Goal: Feedback & Contribution: Leave review/rating

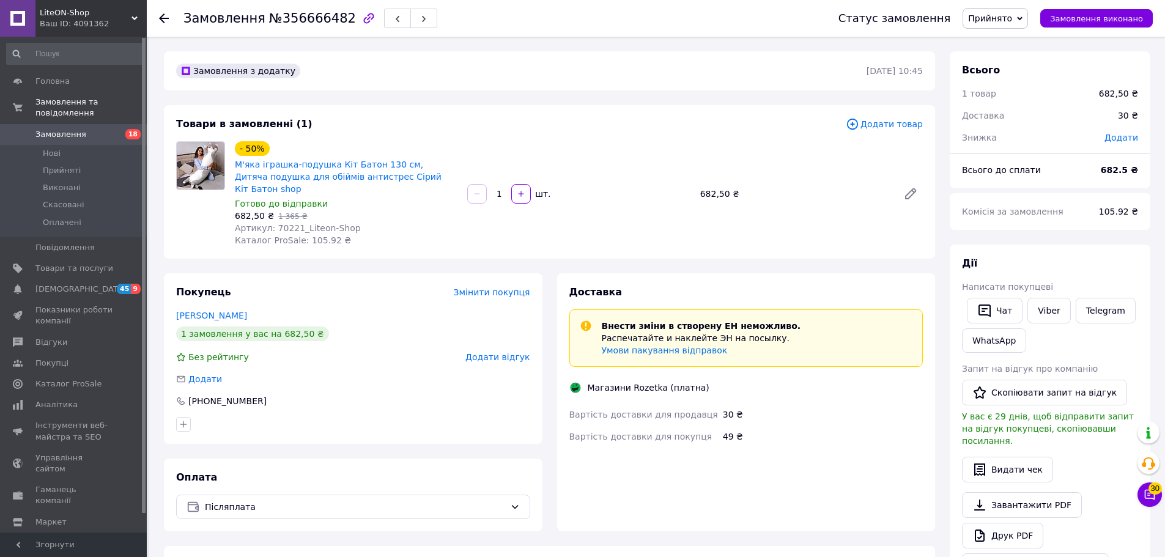
click at [56, 131] on link "Замовлення 18" at bounding box center [75, 134] width 150 height 21
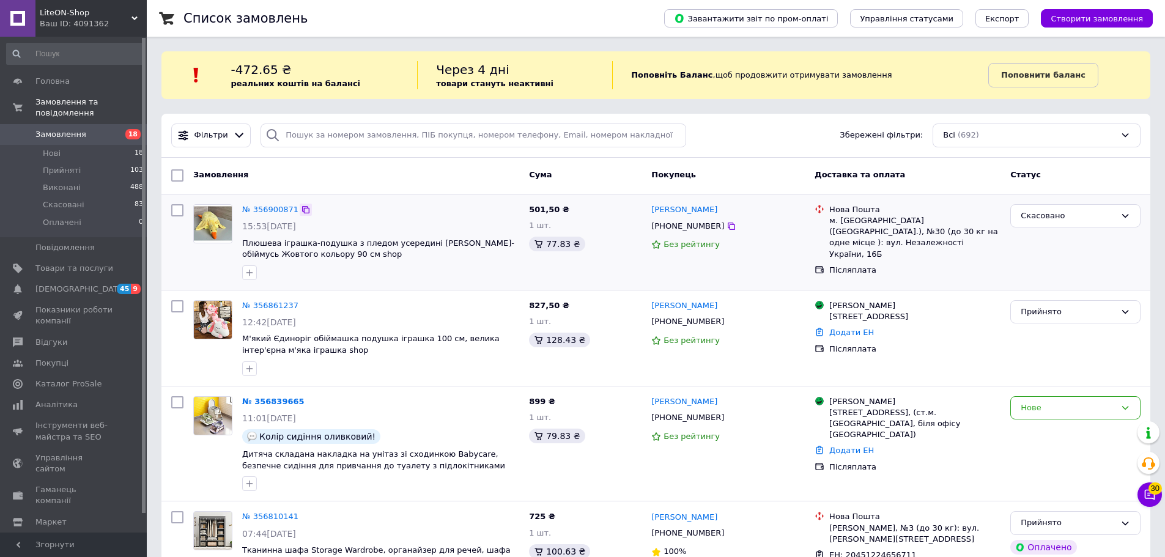
click at [301, 207] on icon at bounding box center [306, 210] width 10 height 10
click at [568, 494] on icon at bounding box center [1150, 495] width 10 height 10
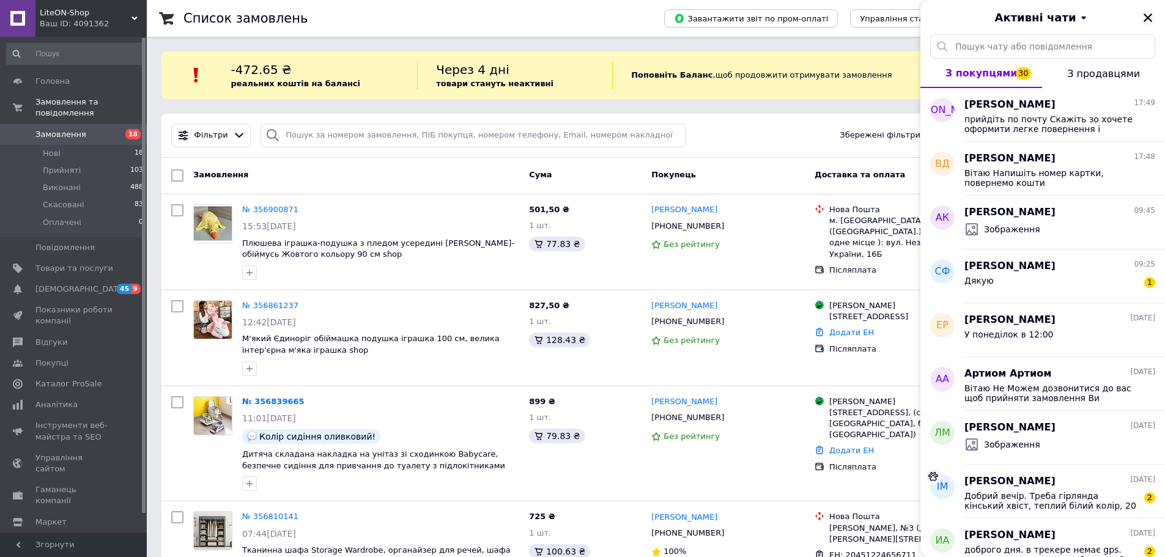
click at [568, 23] on icon "Закрити" at bounding box center [1147, 17] width 11 height 11
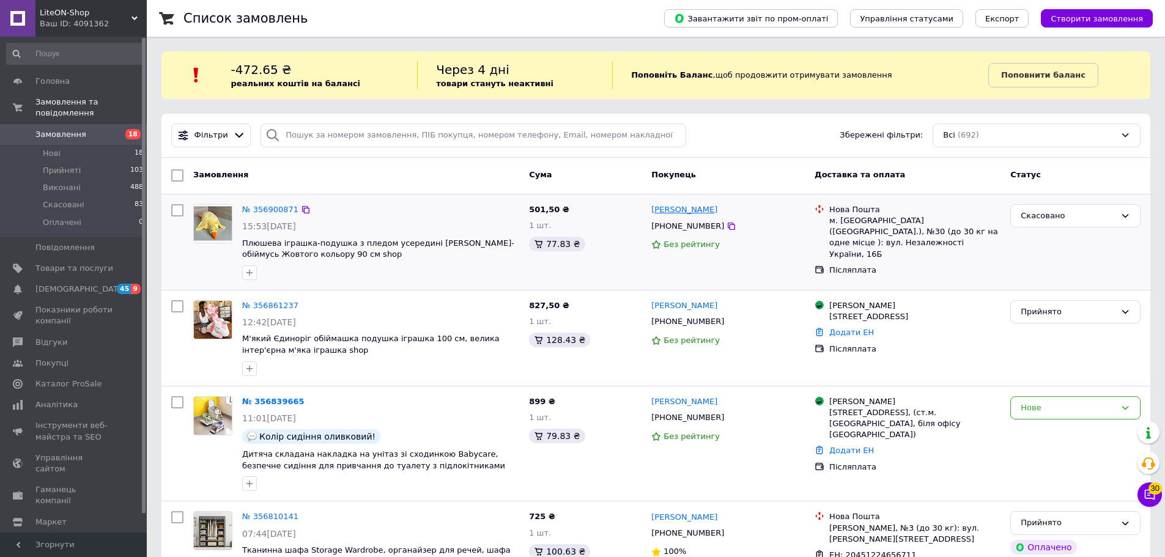
drag, startPoint x: 721, startPoint y: 212, endPoint x: 654, endPoint y: 210, distance: 66.7
click at [568, 210] on div "[PERSON_NAME]" at bounding box center [728, 210] width 156 height 14
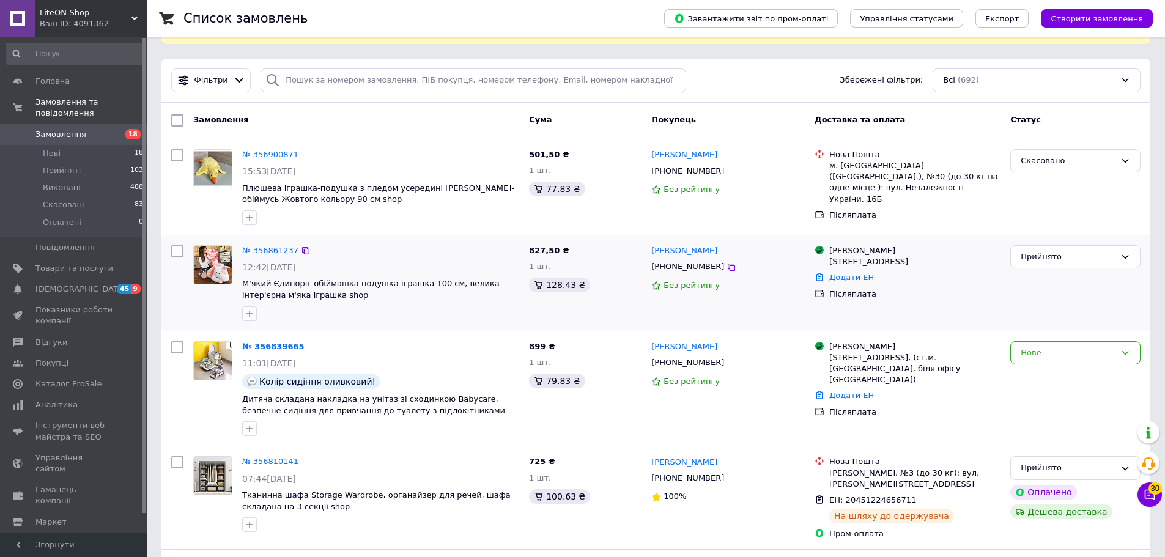
scroll to position [39, 0]
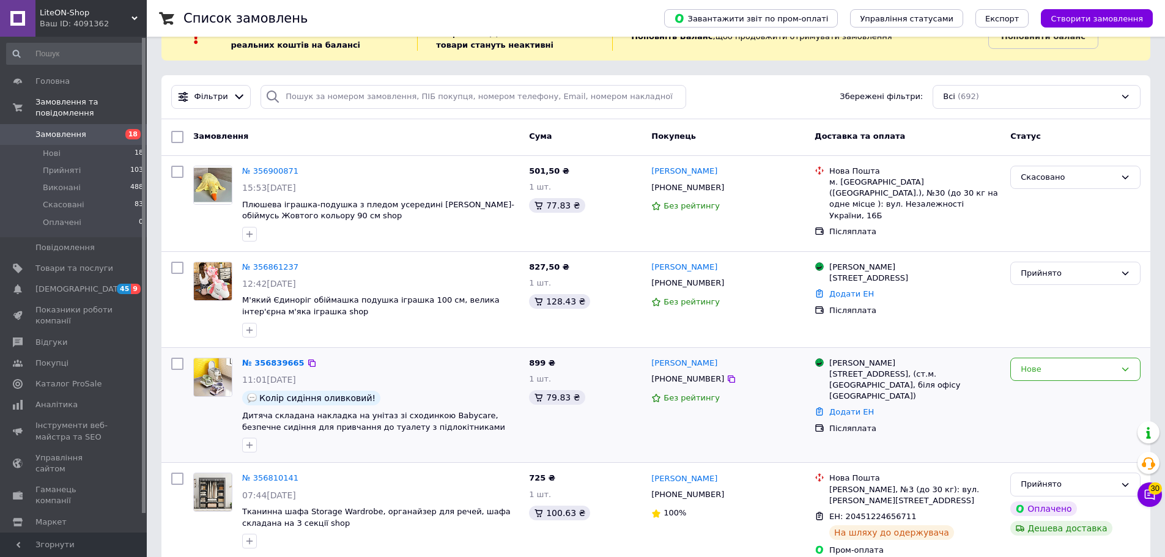
click at [568, 357] on div "[PERSON_NAME]" at bounding box center [684, 364] width 68 height 14
click at [568, 358] on link "[PERSON_NAME]" at bounding box center [684, 364] width 66 height 12
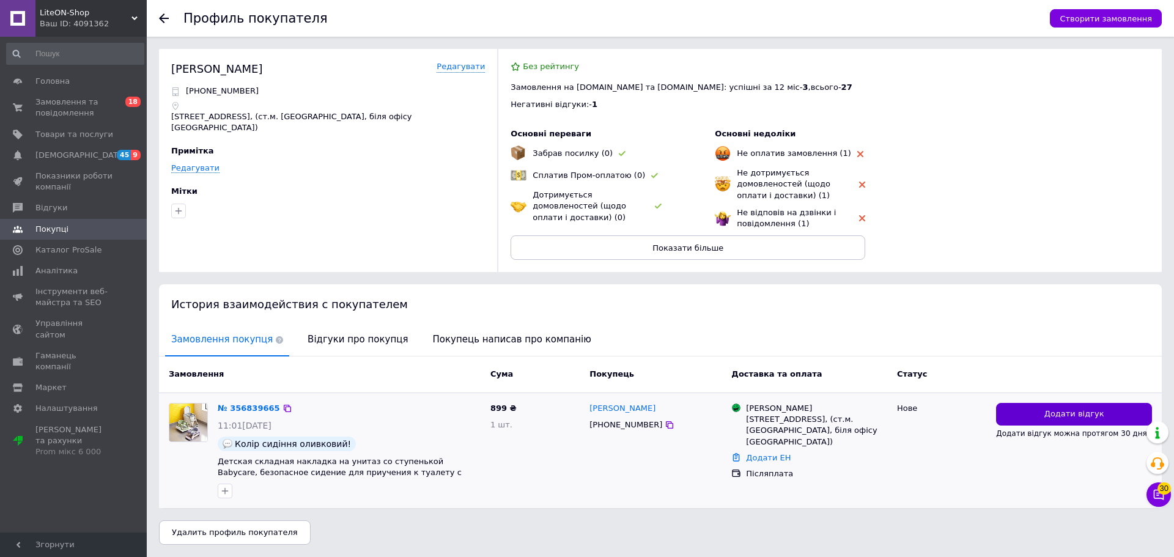
click at [568, 404] on button "Додати відгук" at bounding box center [1074, 414] width 156 height 23
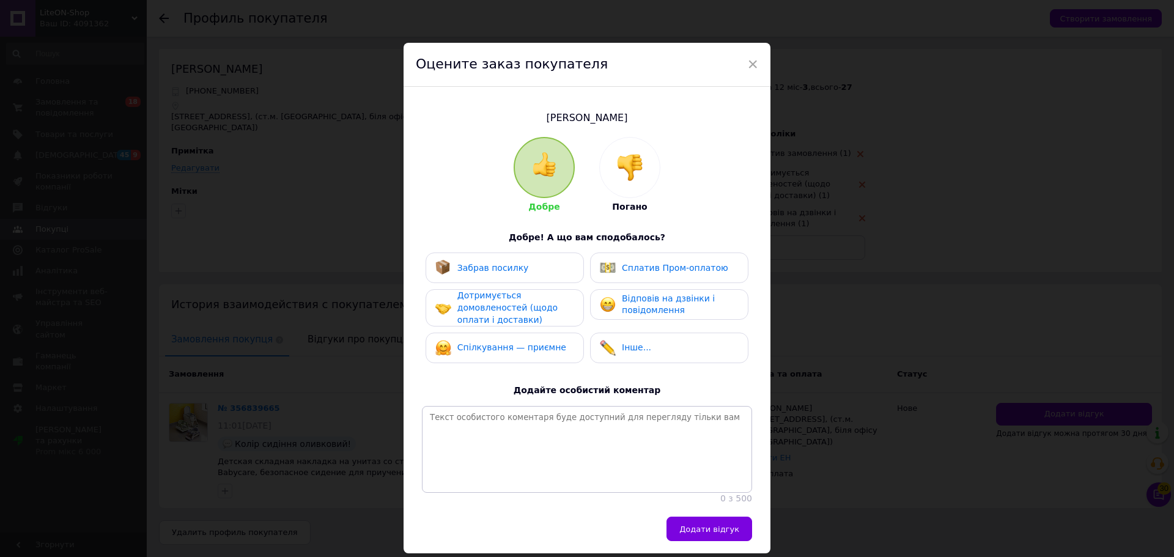
click at [568, 152] on div at bounding box center [630, 168] width 60 height 60
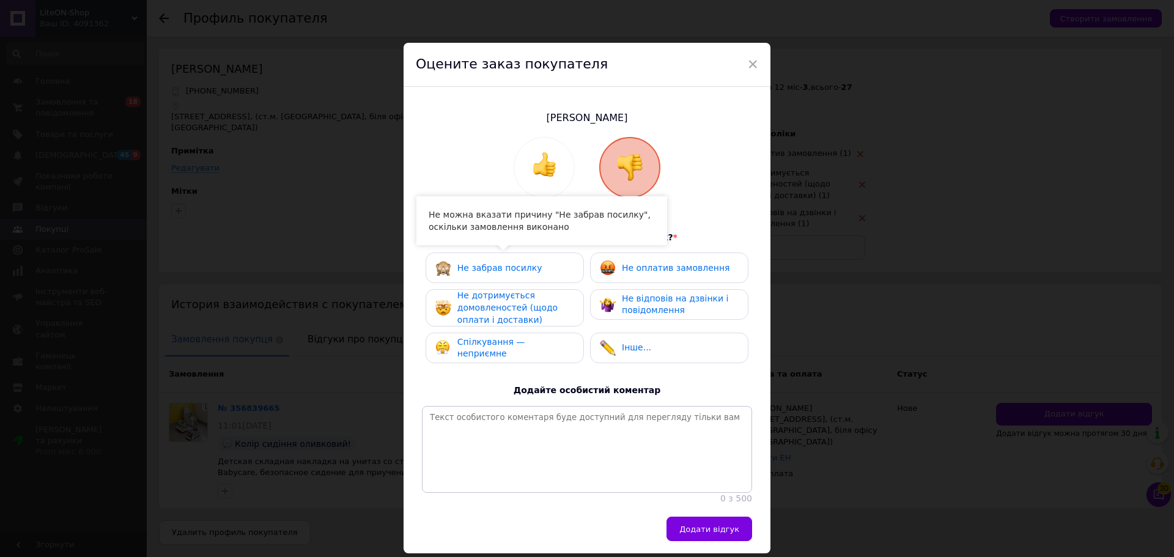
click at [510, 338] on div "Спілкування — неприємне" at bounding box center [505, 348] width 158 height 31
drag, startPoint x: 516, startPoint y: 312, endPoint x: 516, endPoint y: 303, distance: 9.2
click at [516, 309] on span "Не дотримується домовленостей (щодо оплати і доставки)" at bounding box center [507, 307] width 100 height 34
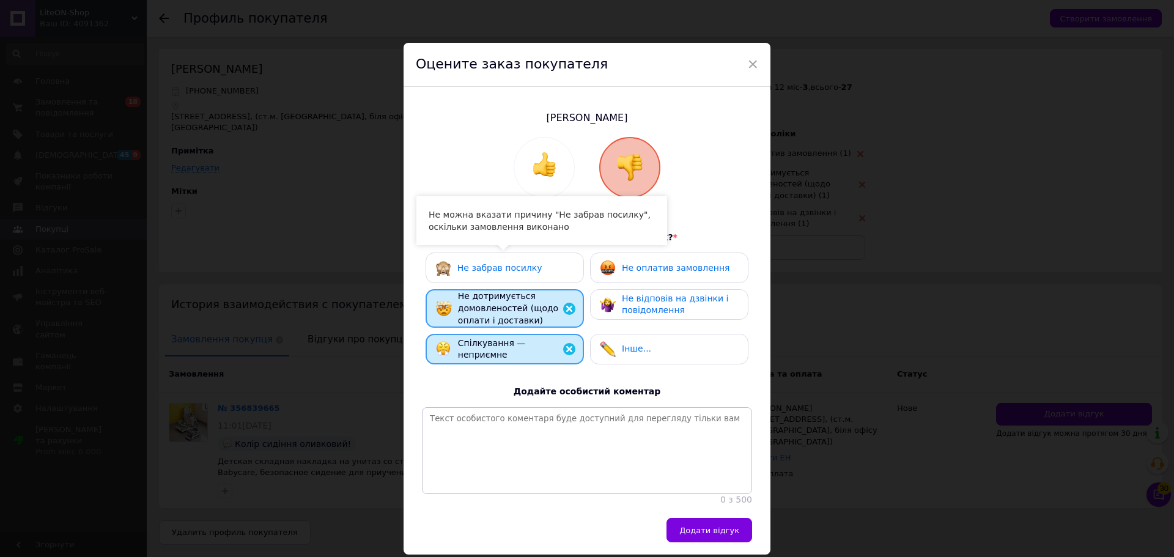
click at [516, 259] on div "Не забрав посилку" at bounding box center [505, 268] width 158 height 31
drag, startPoint x: 568, startPoint y: 265, endPoint x: 629, endPoint y: 266, distance: 61.8
click at [568, 266] on div "Не забрав посилку" at bounding box center [505, 268] width 158 height 31
click at [568, 266] on span "Не оплатив замовлення" at bounding box center [676, 268] width 108 height 10
drag, startPoint x: 638, startPoint y: 292, endPoint x: 643, endPoint y: 324, distance: 31.6
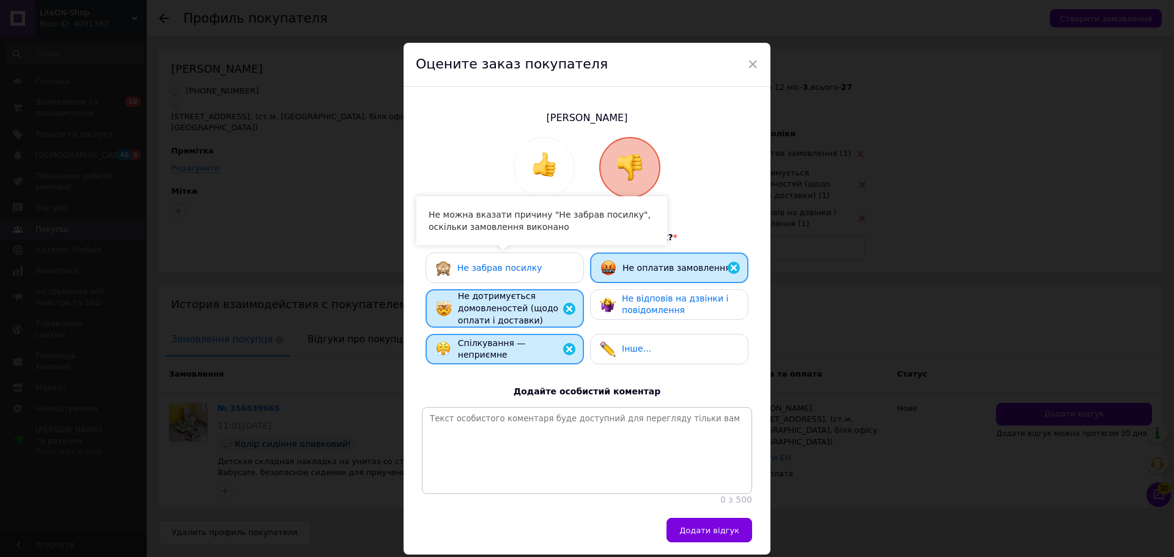
click at [568, 298] on span "Не відповів на дзвінки і повідомлення" at bounding box center [675, 305] width 106 height 22
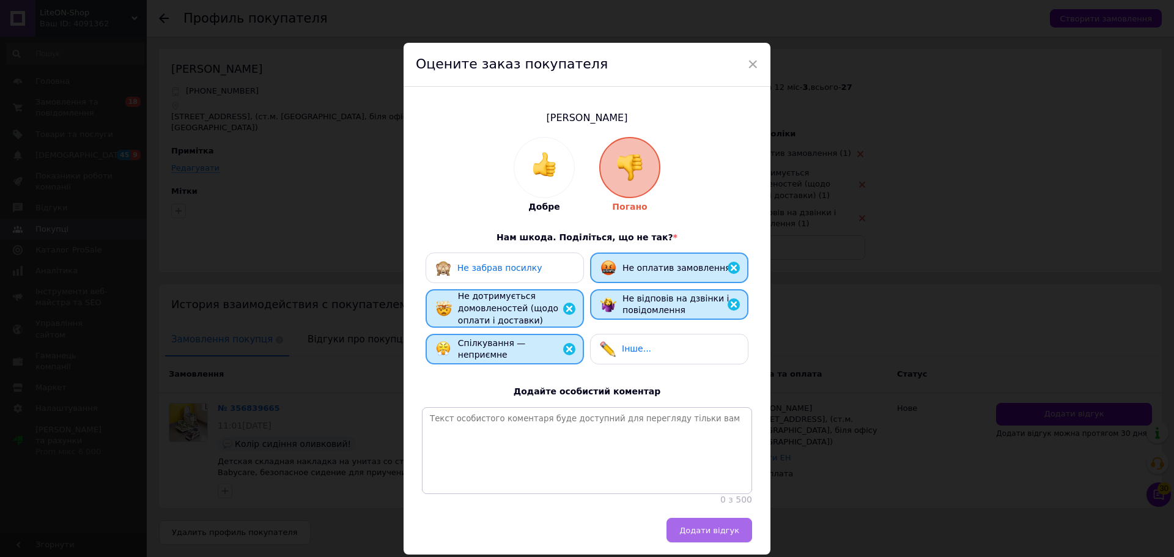
click at [568, 531] on button "Додати відгук" at bounding box center [710, 530] width 86 height 24
